Goal: Transaction & Acquisition: Purchase product/service

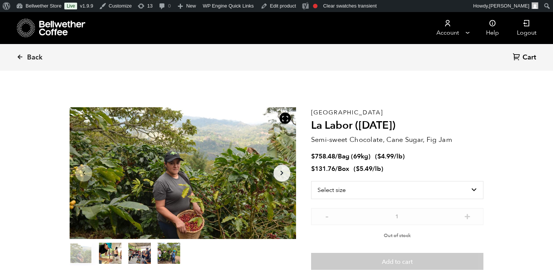
scroll to position [327, 401]
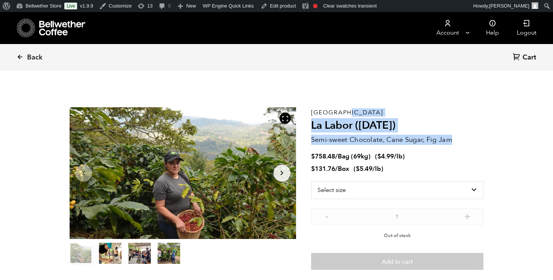
drag, startPoint x: 312, startPoint y: 113, endPoint x: 452, endPoint y: 140, distance: 142.9
click at [452, 140] on div "Honduras La Labor (JUL 24) Semi-sweet Chocolate, Cane Sugar, Fig Jam $ 758.48 /…" at bounding box center [397, 188] width 172 height 163
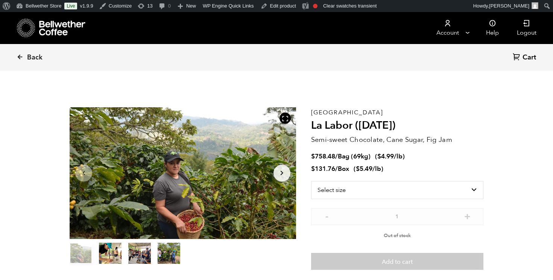
click at [452, 140] on p "Semi-sweet Chocolate, Cane Sugar, Fig Jam" at bounding box center [397, 140] width 172 height 10
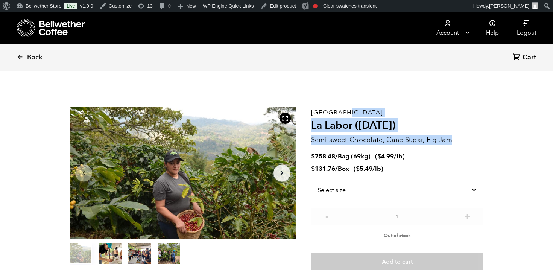
drag, startPoint x: 452, startPoint y: 140, endPoint x: 312, endPoint y: 112, distance: 142.6
click at [312, 112] on div "Honduras La Labor (JUL 24) Semi-sweet Chocolate, Cane Sugar, Fig Jam $ 758.48 /…" at bounding box center [397, 188] width 172 height 163
click at [312, 112] on p "Honduras" at bounding box center [397, 112] width 172 height 0
drag, startPoint x: 312, startPoint y: 112, endPoint x: 454, endPoint y: 140, distance: 145.2
click at [454, 140] on div "Honduras La Labor (JUL 24) Semi-sweet Chocolate, Cane Sugar, Fig Jam $ 758.48 /…" at bounding box center [397, 188] width 172 height 163
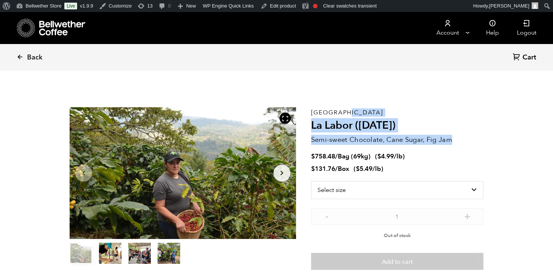
click at [454, 140] on p "Semi-sweet Chocolate, Cane Sugar, Fig Jam" at bounding box center [397, 140] width 172 height 10
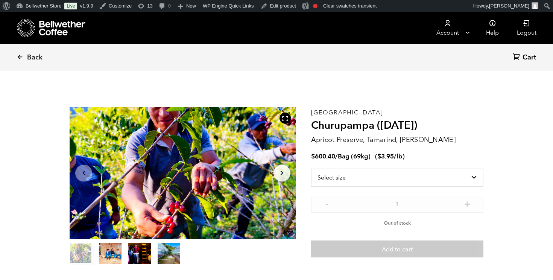
scroll to position [327, 401]
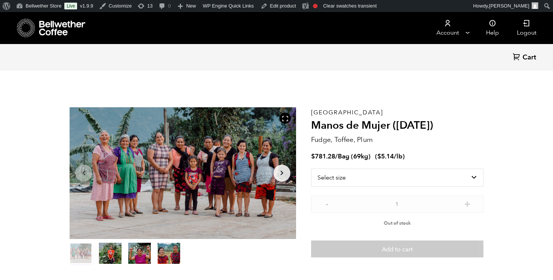
scroll to position [327, 401]
